Goal: Information Seeking & Learning: Learn about a topic

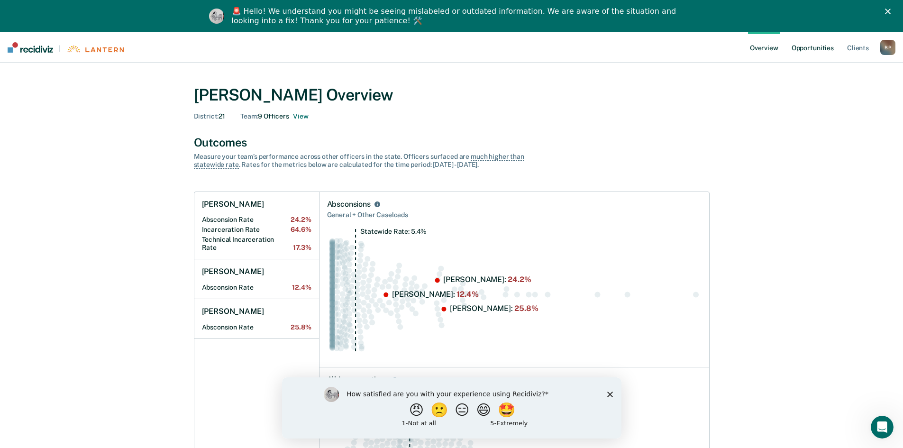
click at [814, 49] on link "Opportunities" at bounding box center [813, 47] width 46 height 30
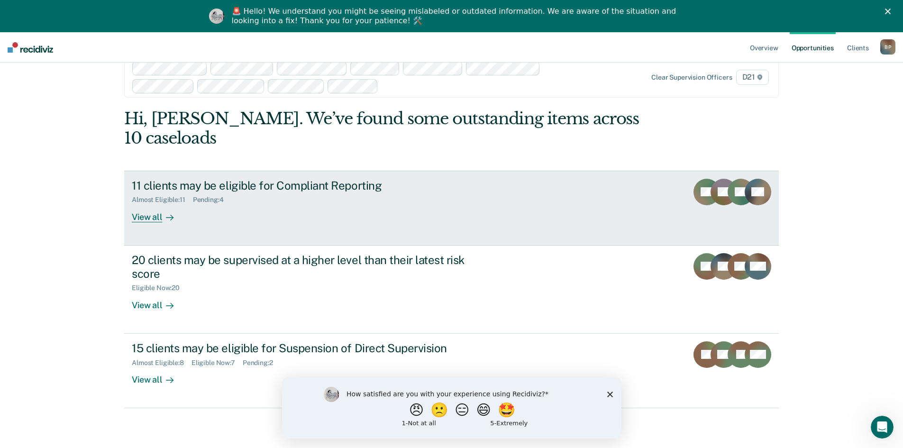
scroll to position [32, 0]
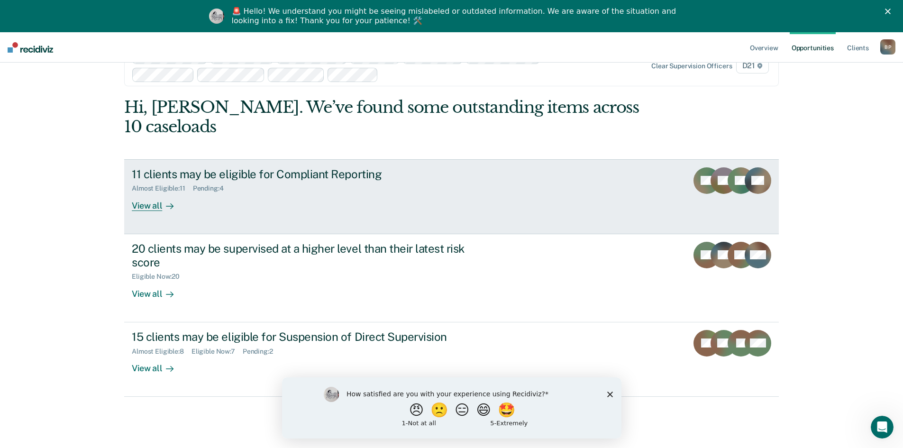
click at [383, 181] on div "11 clients may be eligible for Compliant Reporting Almost Eligible : 11 Pending…" at bounding box center [310, 189] width 356 height 44
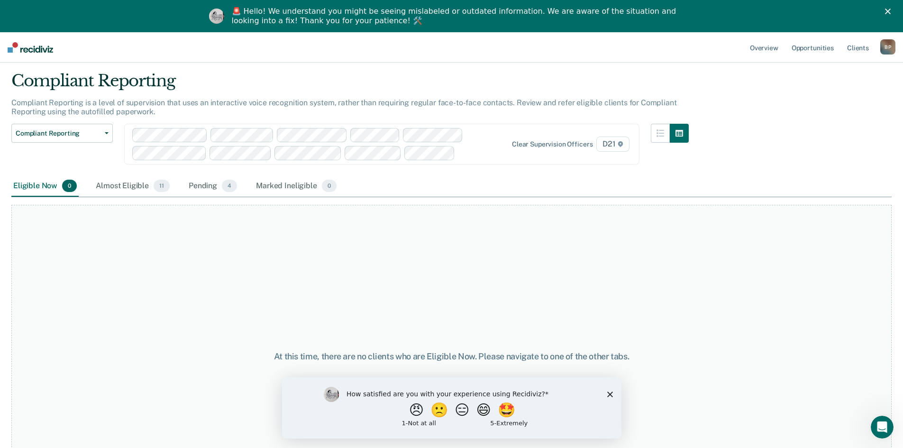
scroll to position [47, 0]
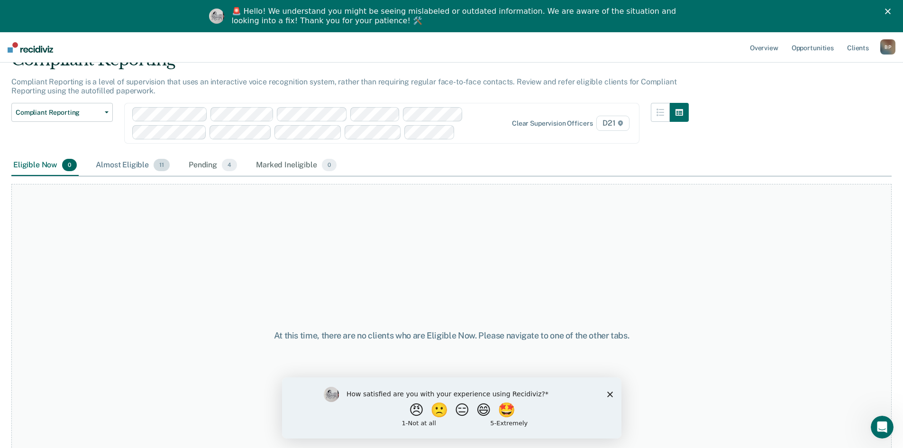
click at [123, 164] on div "Almost Eligible 11" at bounding box center [133, 165] width 78 height 21
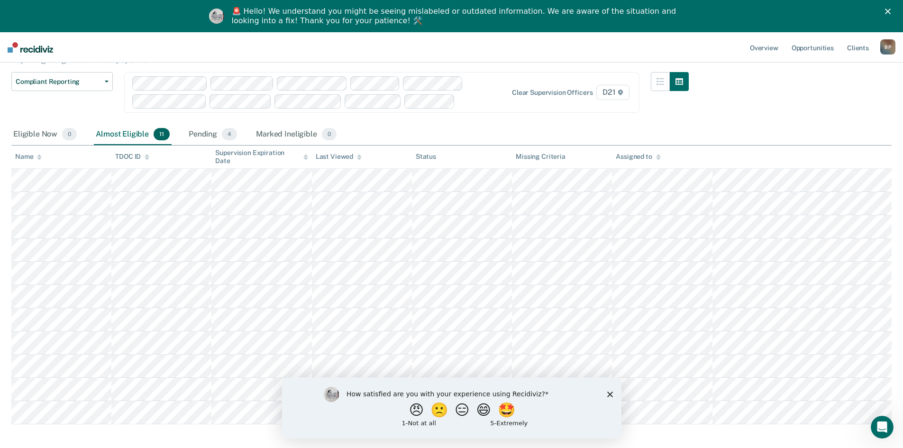
scroll to position [95, 0]
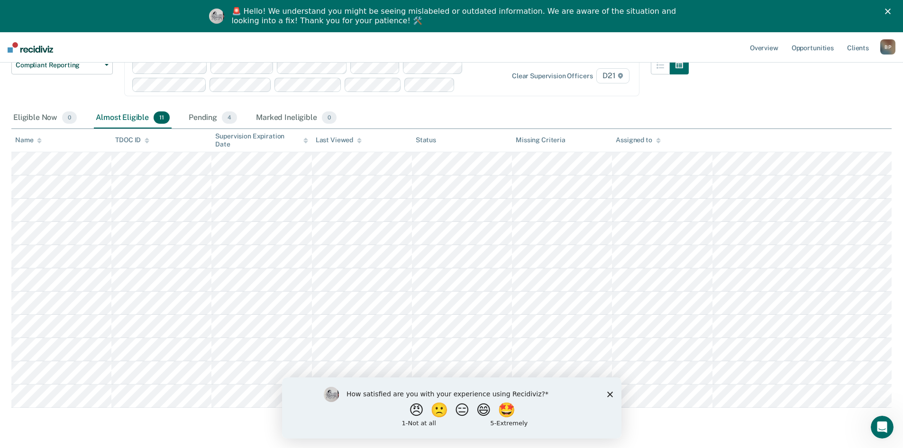
click at [611, 398] on div "How satisfied are you with your experience using Recidiviz? 😠 🙁 😑 😄 🤩 1 - Not a…" at bounding box center [451, 407] width 339 height 61
drag, startPoint x: 610, startPoint y: 391, endPoint x: 601, endPoint y: 395, distance: 9.5
click at [611, 393] on icon "Close survey" at bounding box center [610, 394] width 6 height 6
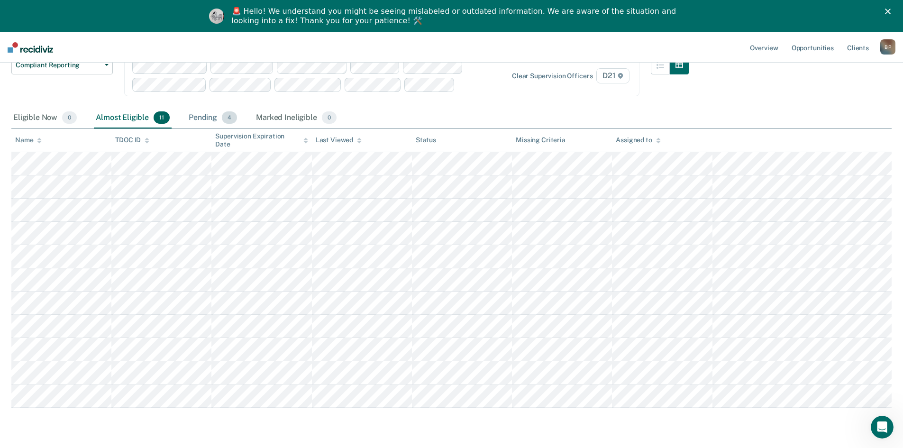
click at [187, 117] on div "Pending 4" at bounding box center [213, 118] width 52 height 21
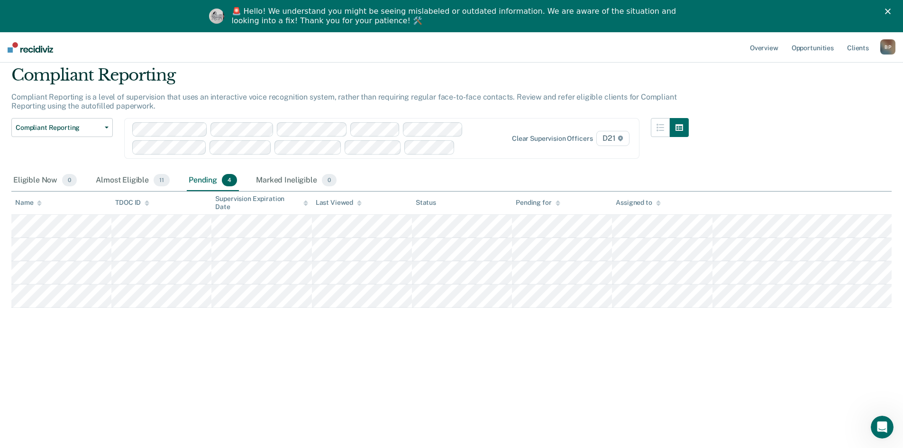
scroll to position [32, 0]
click at [380, 333] on div "Compliant Reporting Compliant Reporting is a level of supervision that uses an …" at bounding box center [451, 220] width 880 height 311
click at [290, 360] on div "Compliant Reporting Compliant Reporting is a level of supervision that uses an …" at bounding box center [451, 220] width 880 height 311
click at [328, 356] on div "Compliant Reporting Compliant Reporting is a level of supervision that uses an …" at bounding box center [451, 220] width 880 height 311
click at [373, 332] on div "Compliant Reporting Compliant Reporting is a level of supervision that uses an …" at bounding box center [451, 220] width 880 height 311
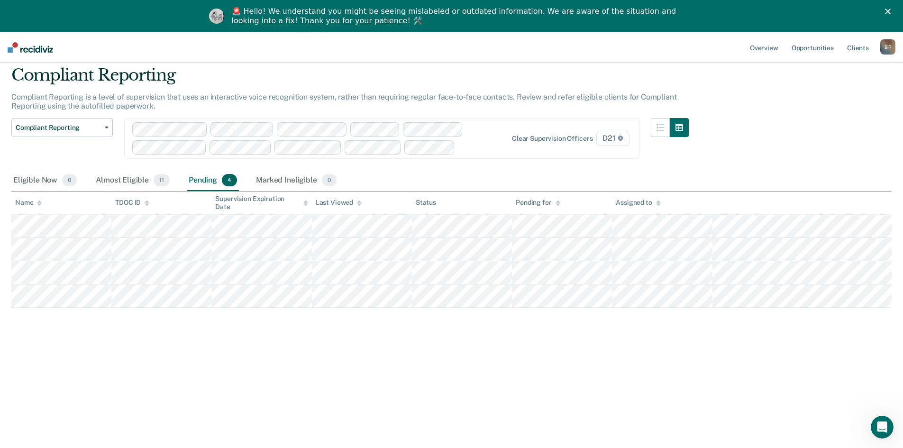
drag, startPoint x: 298, startPoint y: 324, endPoint x: 289, endPoint y: 312, distance: 14.6
click at [298, 323] on div "Compliant Reporting Compliant Reporting is a level of supervision that uses an …" at bounding box center [451, 220] width 880 height 311
drag, startPoint x: 271, startPoint y: 343, endPoint x: 323, endPoint y: 339, distance: 52.3
click at [277, 340] on div "Compliant Reporting Compliant Reporting is a level of supervision that uses an …" at bounding box center [451, 220] width 880 height 311
click at [490, 355] on div "Compliant Reporting Compliant Reporting is a level of supervision that uses an …" at bounding box center [451, 220] width 880 height 311
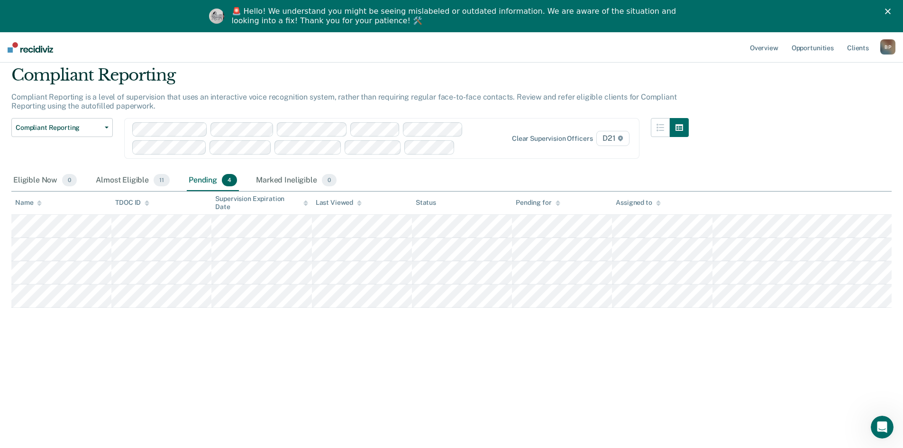
drag, startPoint x: 604, startPoint y: 367, endPoint x: 612, endPoint y: 359, distance: 11.1
click at [608, 363] on div "Compliant Reporting Compliant Reporting is a level of supervision that uses an …" at bounding box center [451, 220] width 880 height 311
click at [835, 95] on div "Compliant Reporting Compliant Reporting is a level of supervision that uses an …" at bounding box center [451, 220] width 880 height 311
click at [815, 48] on link "Opportunities" at bounding box center [813, 47] width 46 height 30
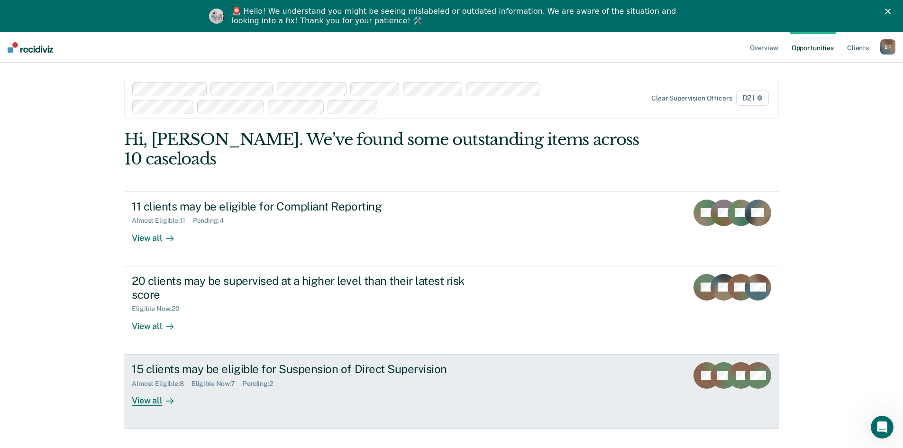
click at [366, 376] on div "Almost Eligible : 8 Eligible Now : 7 Pending : 2" at bounding box center [298, 382] width 333 height 12
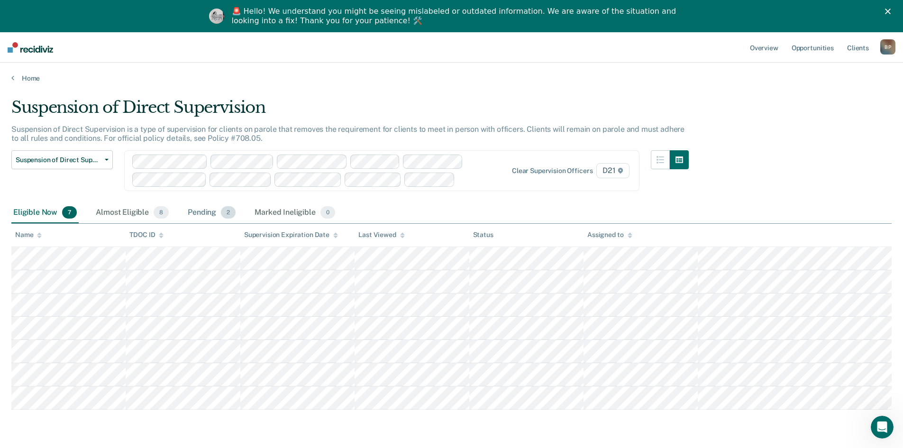
click at [204, 221] on div "Pending 2" at bounding box center [212, 212] width 52 height 21
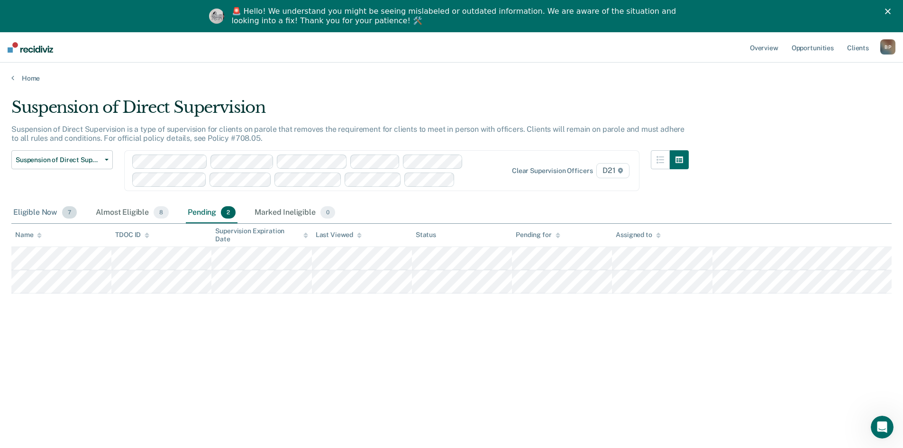
click at [45, 217] on div "Eligible Now 7" at bounding box center [44, 212] width 67 height 21
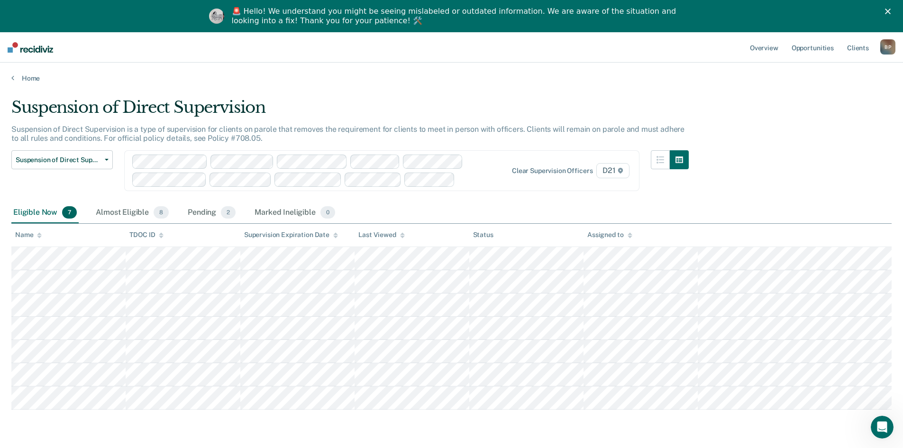
click at [478, 185] on div at bounding box center [306, 171] width 349 height 32
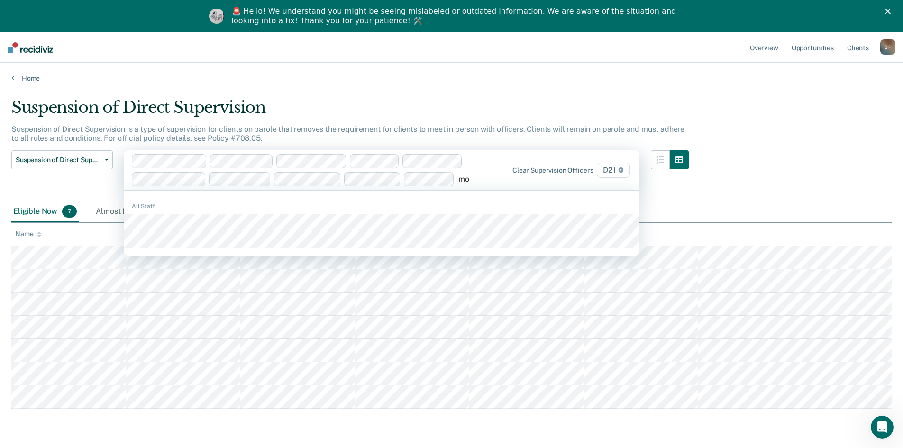
type input "mor"
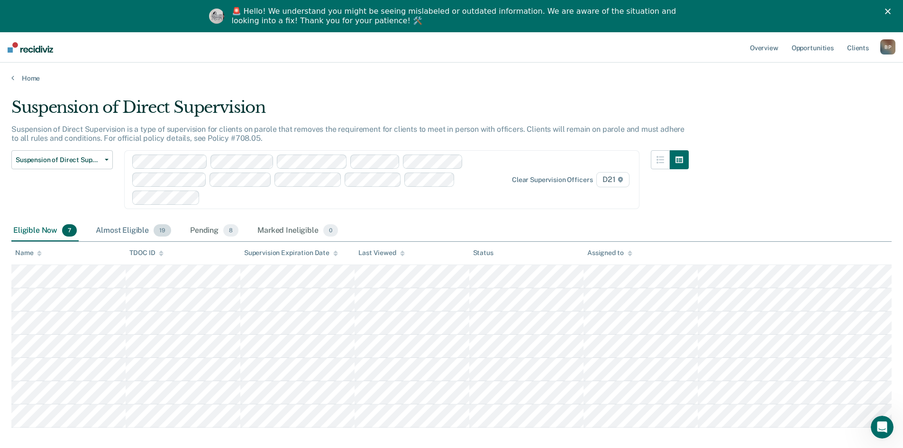
click at [130, 235] on div "Almost Eligible 19" at bounding box center [133, 230] width 79 height 21
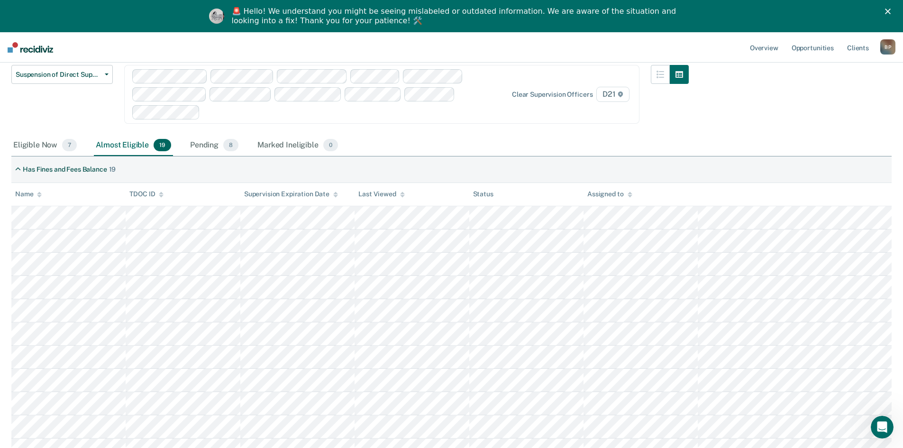
scroll to position [95, 0]
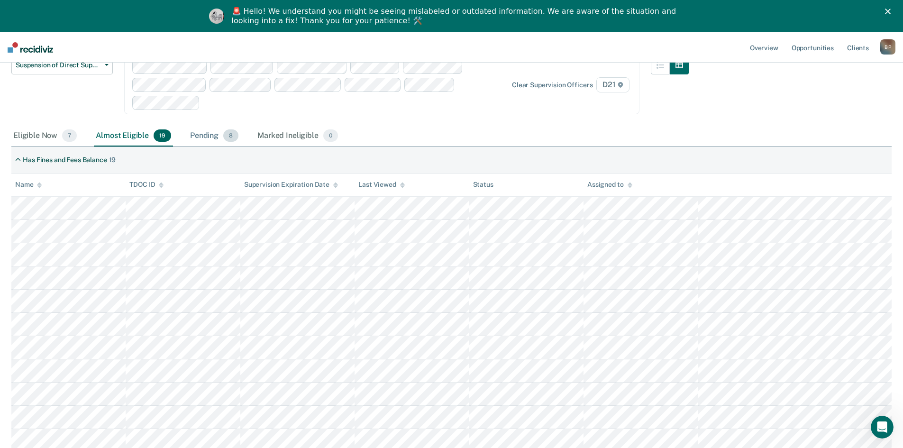
click at [204, 128] on div "Pending 8" at bounding box center [214, 136] width 52 height 21
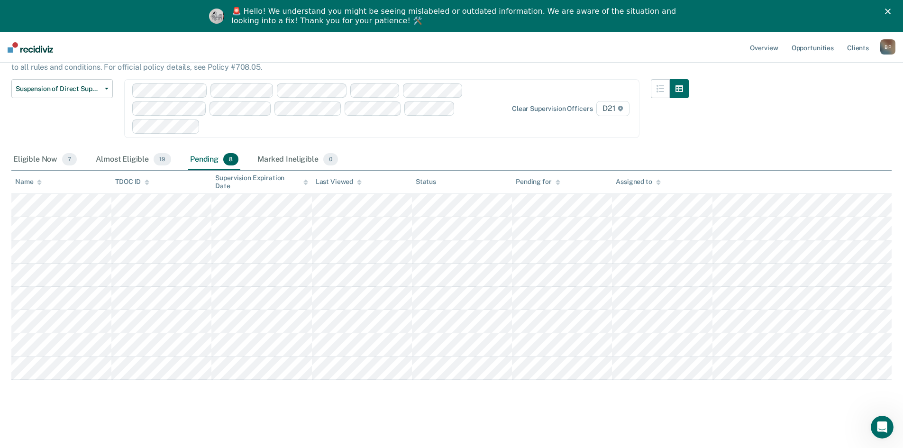
scroll to position [71, 0]
click at [467, 156] on div "Eligible Now 7 Almost Eligible 19 Pending 8 Marked Ineligible 0" at bounding box center [451, 159] width 880 height 21
click at [38, 156] on div "Eligible Now 7" at bounding box center [44, 159] width 67 height 21
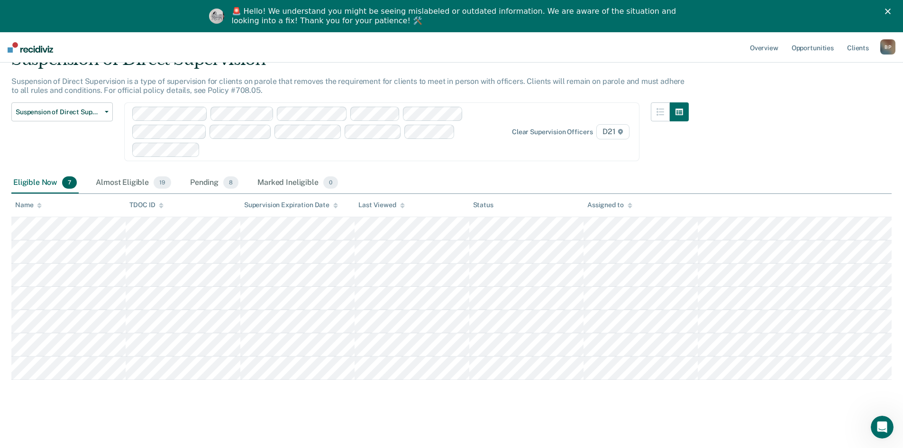
scroll to position [48, 0]
click at [502, 165] on div "Suspension of Direct Supervision Compliant Reporting Supervision Level Downgrad…" at bounding box center [349, 137] width 677 height 70
click at [560, 173] on div "Eligible Now 7 Almost Eligible 19 Pending 8 Marked Ineligible 0" at bounding box center [451, 183] width 880 height 21
click at [513, 174] on div "Eligible Now 7 Almost Eligible 19 Pending 8 Marked Ineligible 0" at bounding box center [451, 183] width 880 height 21
click at [560, 173] on div "Eligible Now 7 Almost Eligible 19 Pending 8 Marked Ineligible 0" at bounding box center [451, 183] width 880 height 21
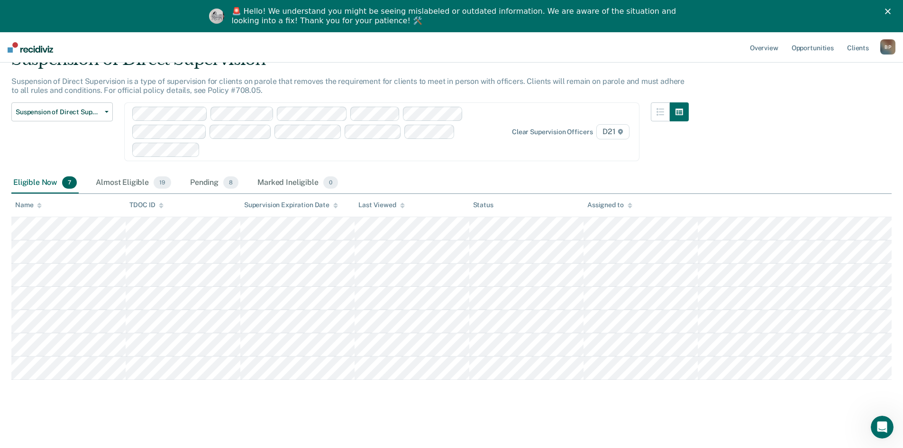
click at [421, 180] on div "Eligible Now 7 Almost Eligible 19 Pending 8 Marked Ineligible 0" at bounding box center [451, 183] width 880 height 21
click at [672, 173] on div "Eligible Now 7 Almost Eligible 19 Pending 8 Marked Ineligible 0" at bounding box center [451, 183] width 880 height 21
click at [658, 156] on div at bounding box center [670, 137] width 38 height 70
click at [642, 167] on div "Suspension of Direct Supervision Compliant Reporting Supervision Level Downgrad…" at bounding box center [349, 137] width 677 height 70
click at [634, 164] on div "Suspension of Direct Supervision Compliant Reporting Supervision Level Downgrad…" at bounding box center [349, 137] width 677 height 70
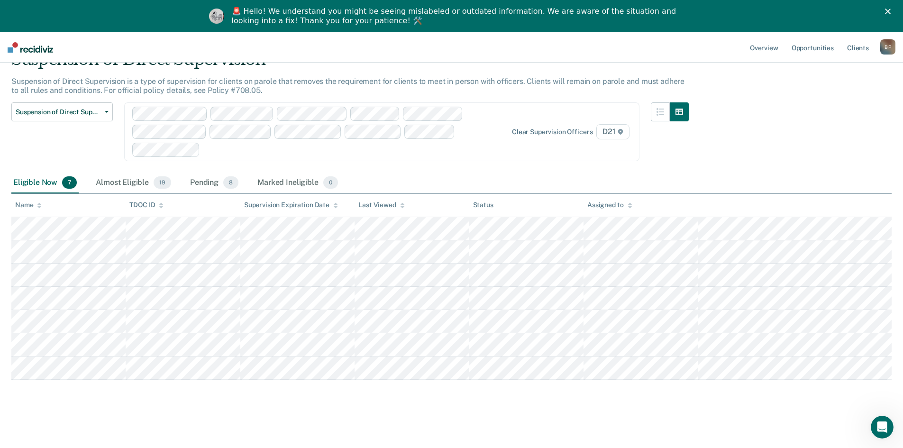
click at [643, 166] on div "Suspension of Direct Supervision Compliant Reporting Supervision Level Downgrad…" at bounding box center [349, 137] width 677 height 70
click at [550, 173] on div "Eligible Now 7 Almost Eligible 19 Pending 8 Marked Ineligible 0" at bounding box center [451, 183] width 880 height 21
click at [591, 163] on div "Suspension of Direct Supervision Compliant Reporting Supervision Level Downgrad…" at bounding box center [349, 137] width 677 height 70
click at [423, 175] on div "Eligible Now 7 Almost Eligible 19 Pending 8 Marked Ineligible 0" at bounding box center [451, 183] width 880 height 21
click at [417, 162] on div "Suspension of Direct Supervision Compliant Reporting Supervision Level Downgrad…" at bounding box center [349, 137] width 677 height 70
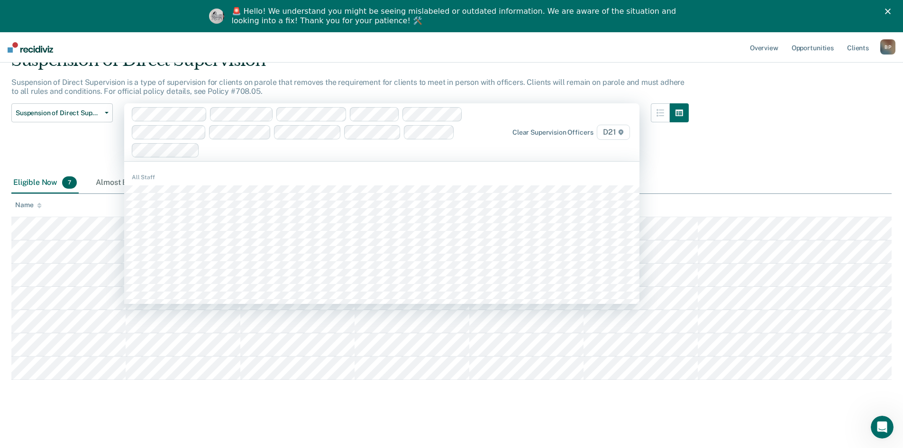
click at [425, 157] on div "Clear supervision officers D21" at bounding box center [381, 132] width 515 height 58
click at [739, 176] on div "Eligible Now 7 Almost Eligible 19 Pending 8 Marked Ineligible 0" at bounding box center [451, 183] width 880 height 21
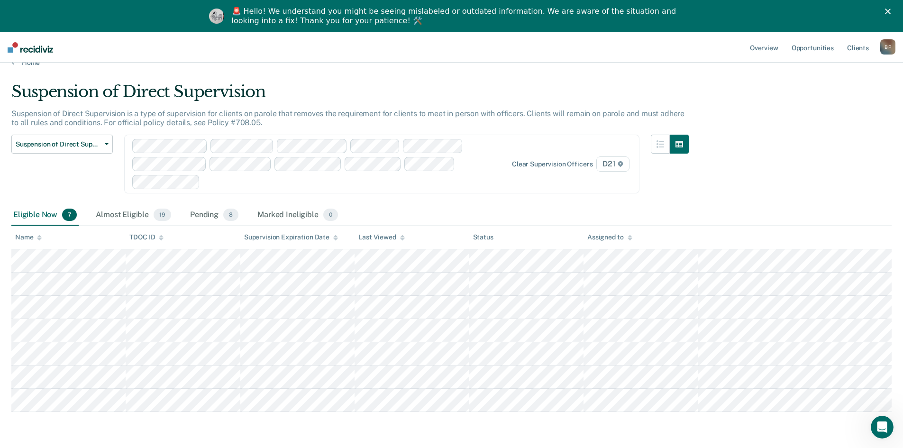
scroll to position [0, 0]
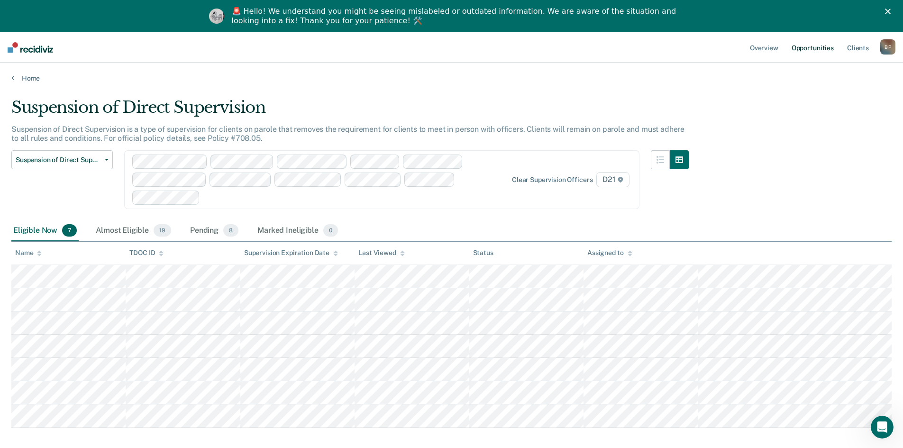
click at [812, 50] on link "Opportunities" at bounding box center [813, 47] width 46 height 30
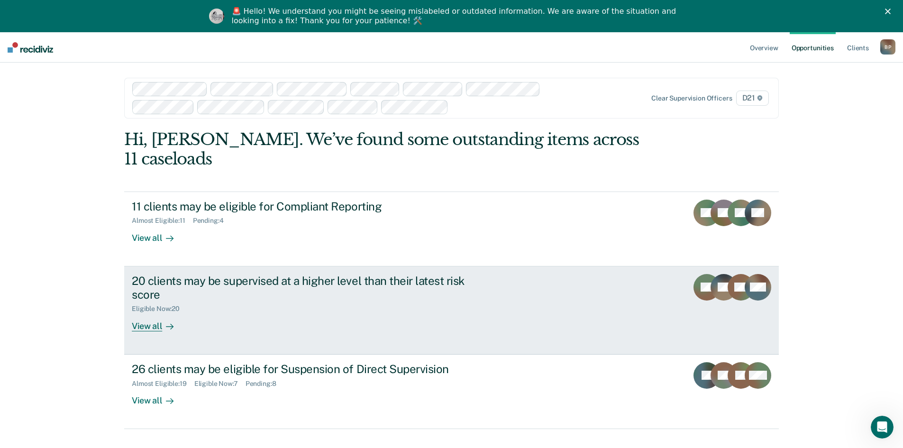
click at [454, 317] on link "20 clients may be supervised at a higher level than their latest risk score Eli…" at bounding box center [451, 310] width 655 height 88
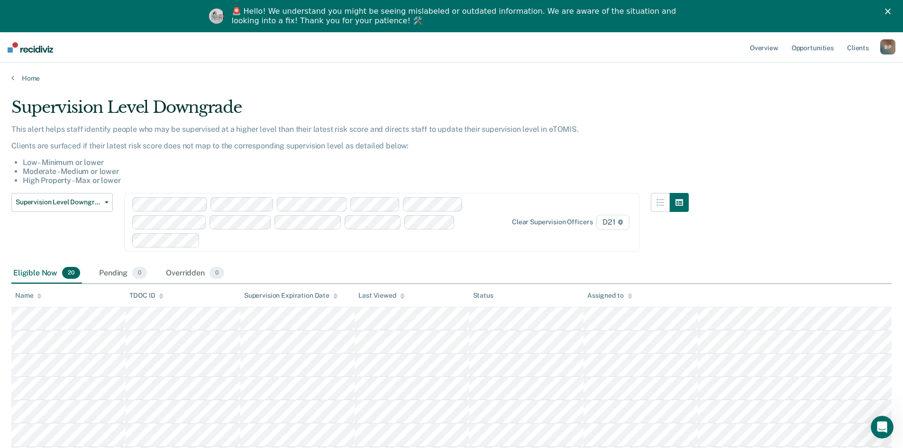
click at [750, 188] on div "Supervision Level Downgrade This alert helps staff identify people who may be s…" at bounding box center [451, 433] width 880 height 671
click at [755, 142] on div "Supervision Level Downgrade This alert helps staff identify people who may be s…" at bounding box center [451, 433] width 880 height 671
click at [666, 131] on p "This alert helps staff identify people who may be supervised at a higher level …" at bounding box center [349, 129] width 677 height 9
click at [629, 125] on p "This alert helps staff identify people who may be supervised at a higher level …" at bounding box center [349, 129] width 677 height 9
click at [548, 104] on div "Supervision Level Downgrade" at bounding box center [349, 111] width 677 height 27
